Goal: Task Accomplishment & Management: Complete application form

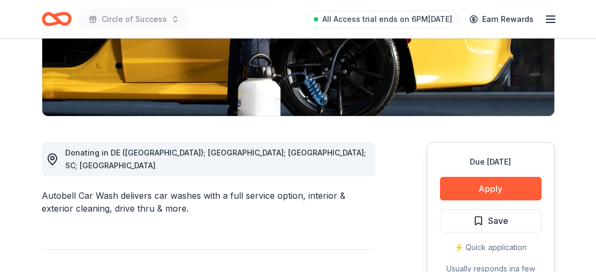
scroll to position [219, 0]
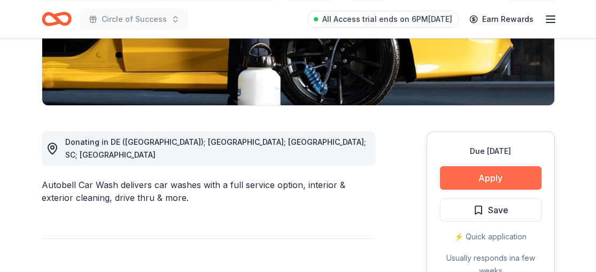
click at [489, 180] on button "Apply" at bounding box center [491, 178] width 102 height 24
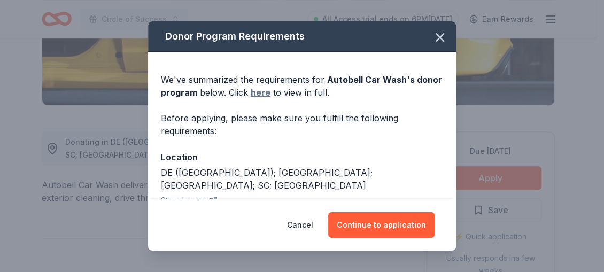
click at [271, 89] on link "here" at bounding box center [261, 92] width 20 height 13
click at [433, 40] on icon "button" at bounding box center [440, 37] width 15 height 15
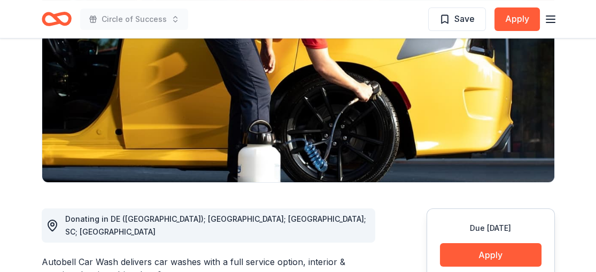
scroll to position [135, 0]
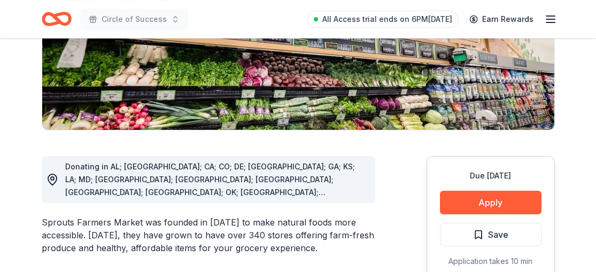
scroll to position [201, 0]
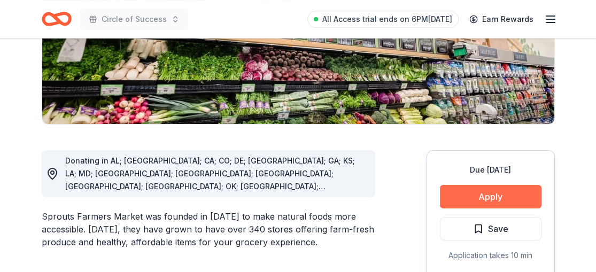
click at [473, 202] on button "Apply" at bounding box center [491, 197] width 102 height 24
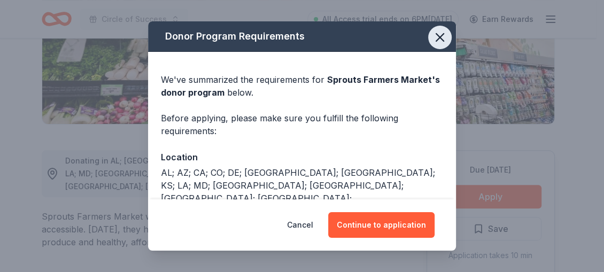
click at [438, 35] on icon "button" at bounding box center [440, 37] width 15 height 15
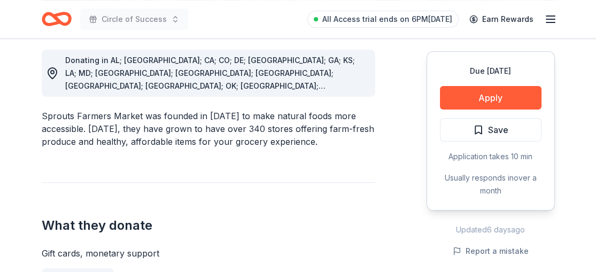
scroll to position [322, 0]
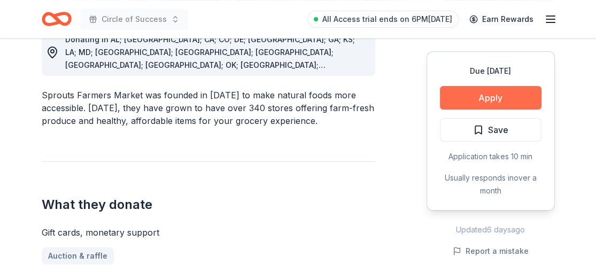
click at [506, 94] on button "Apply" at bounding box center [491, 98] width 102 height 24
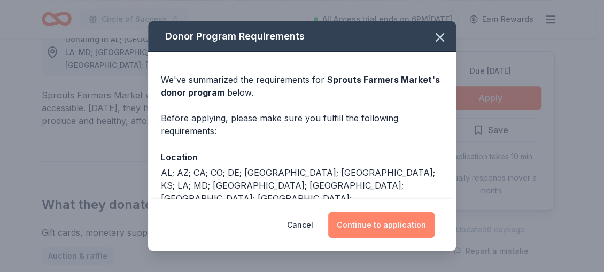
click at [395, 225] on button "Continue to application" at bounding box center [381, 225] width 106 height 26
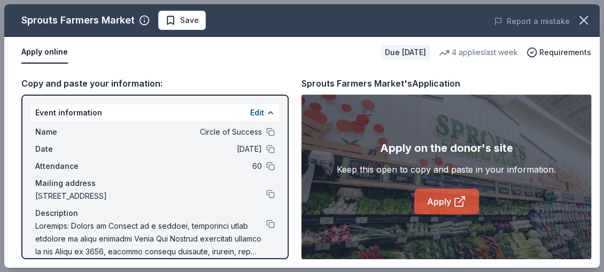
click at [438, 201] on link "Apply" at bounding box center [446, 202] width 65 height 26
drag, startPoint x: 603, startPoint y: 65, endPoint x: 513, endPoint y: 101, distance: 96.7
click at [596, 81] on div "Sprouts Farmers Market Save Report a mistake Apply online Due in 119 days 4 app…" at bounding box center [302, 136] width 604 height 272
